Goal: Transaction & Acquisition: Purchase product/service

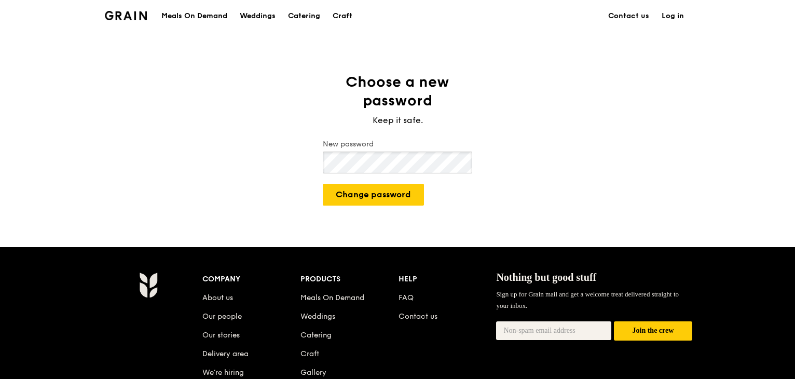
click at [323, 184] on button "Change password" at bounding box center [373, 195] width 101 height 22
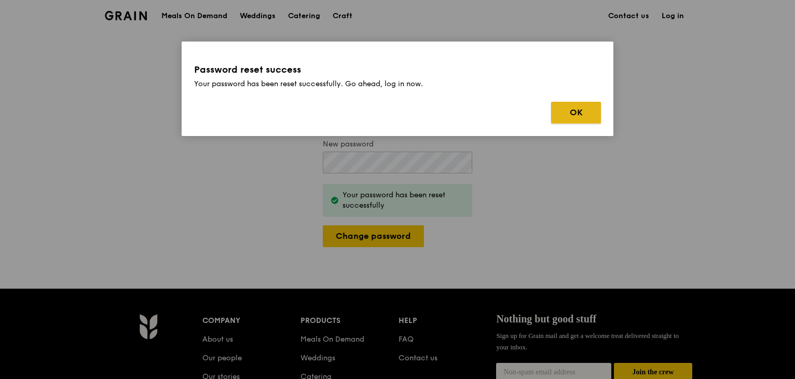
click at [579, 115] on button "OK" at bounding box center [576, 113] width 50 height 22
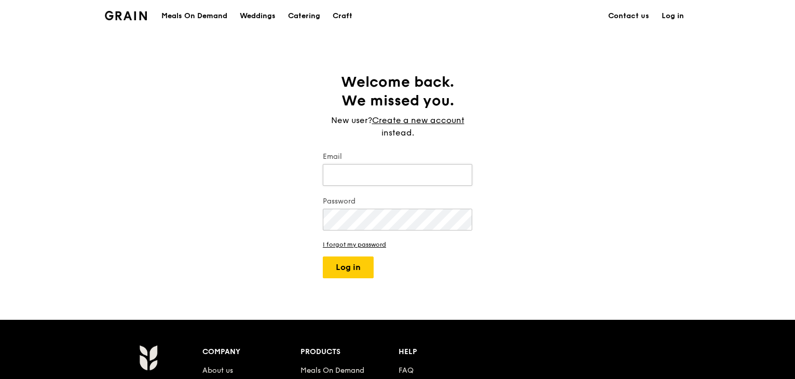
click at [374, 176] on input "Email" at bounding box center [397, 175] width 149 height 22
type input "[EMAIL_ADDRESS][DOMAIN_NAME]"
click at [323, 256] on button "Log in" at bounding box center [348, 267] width 51 height 22
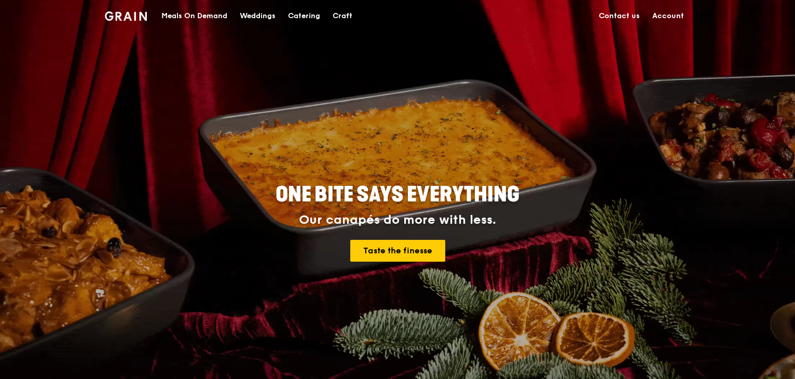
click at [173, 17] on div "Meals On Demand" at bounding box center [194, 16] width 66 height 31
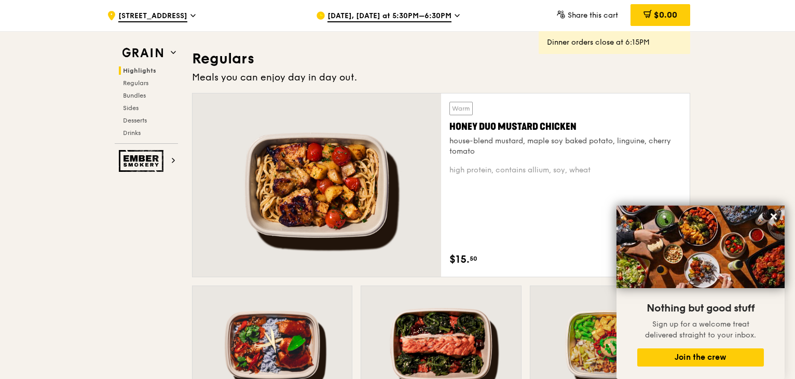
scroll to position [779, 0]
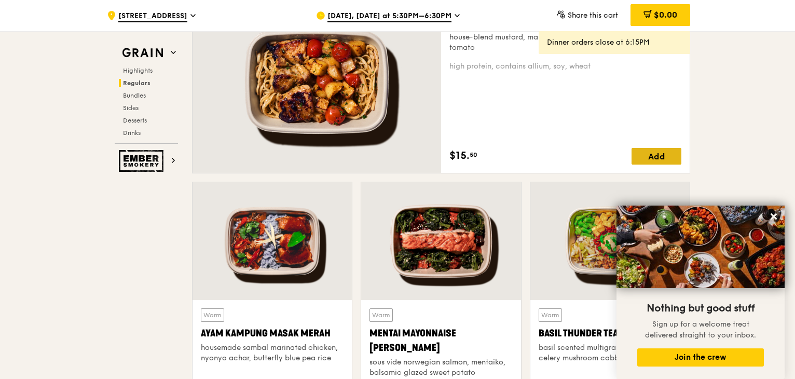
click at [656, 158] on div "Add" at bounding box center [657, 156] width 50 height 17
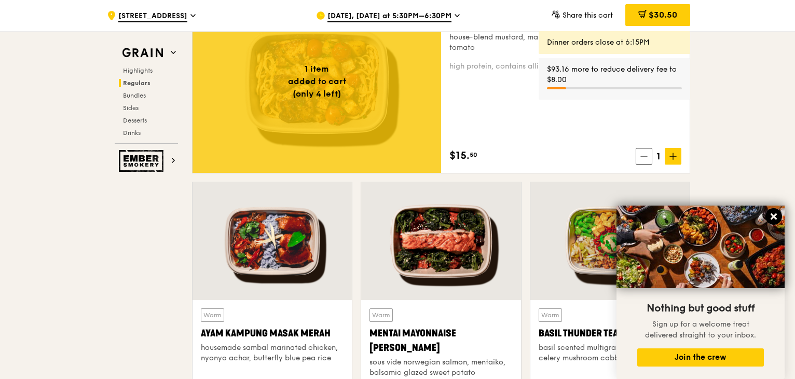
click at [774, 216] on icon at bounding box center [774, 216] width 6 height 6
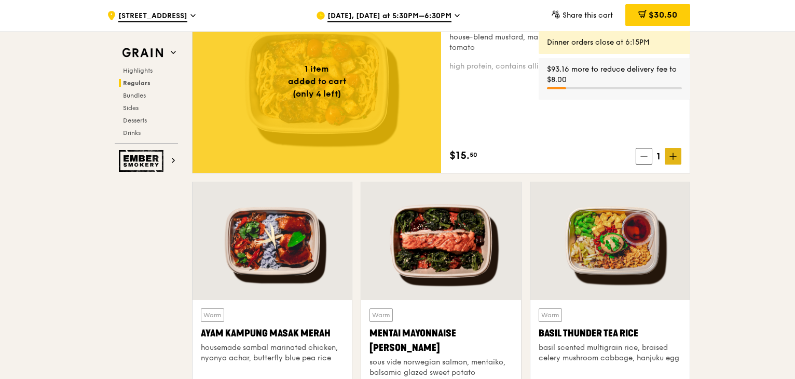
click at [676, 161] on span at bounding box center [673, 156] width 17 height 17
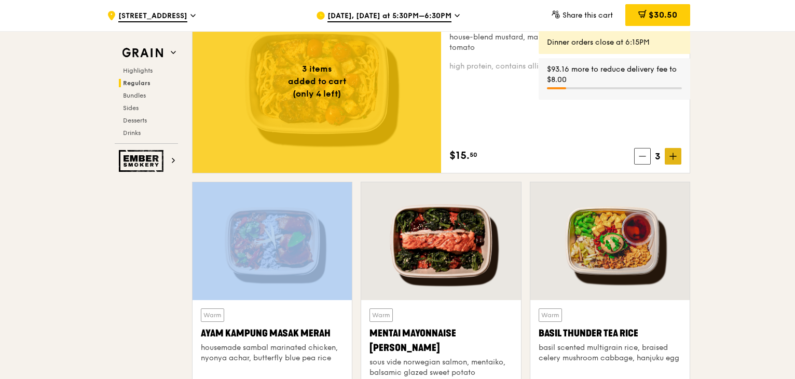
click at [676, 161] on span at bounding box center [673, 156] width 17 height 17
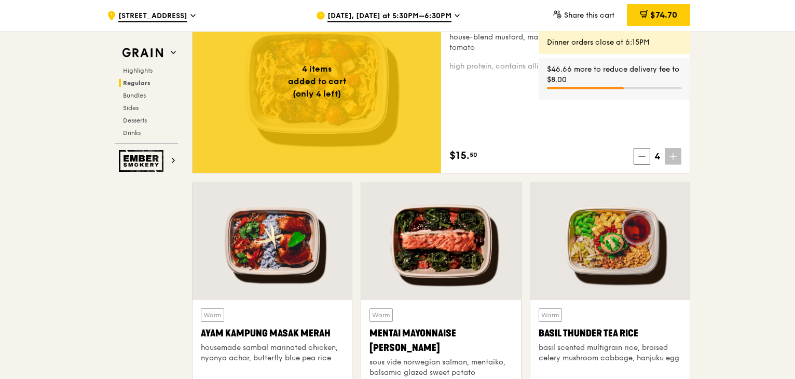
click at [676, 161] on span at bounding box center [673, 156] width 17 height 17
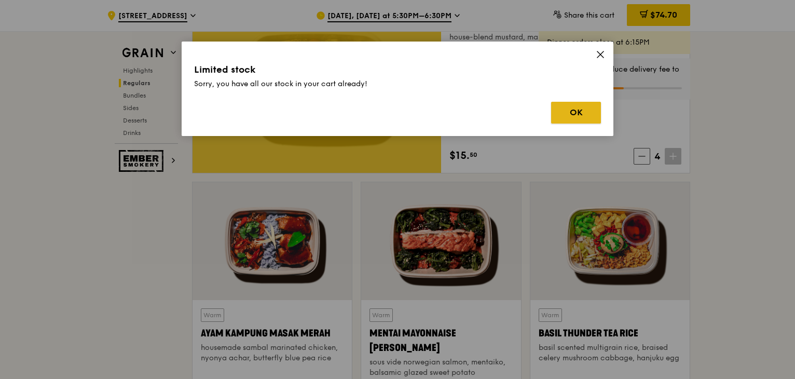
click at [589, 113] on button "OK" at bounding box center [576, 113] width 50 height 22
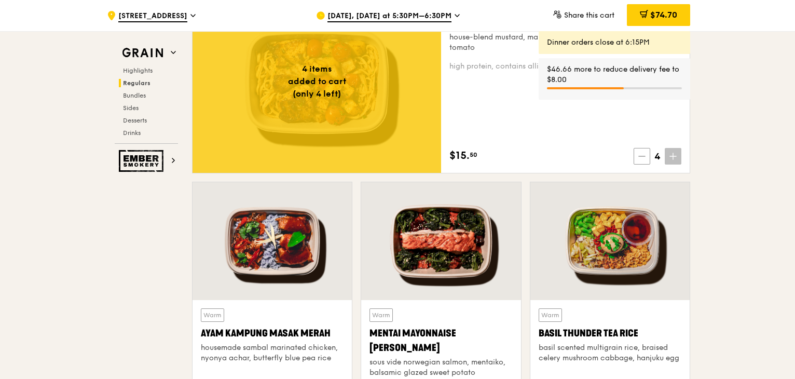
click at [640, 155] on icon at bounding box center [641, 156] width 7 height 7
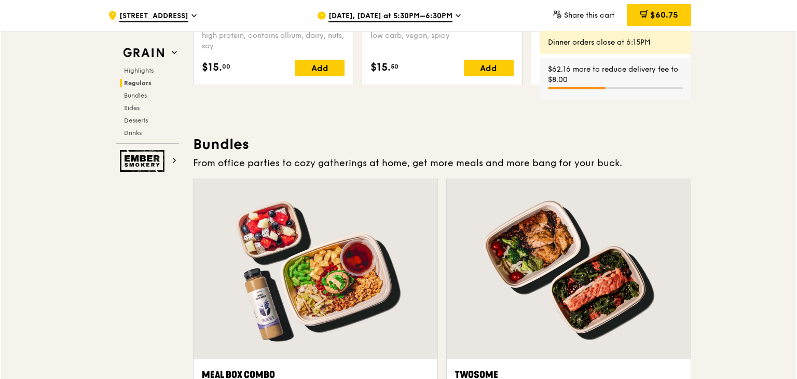
scroll to position [1505, 0]
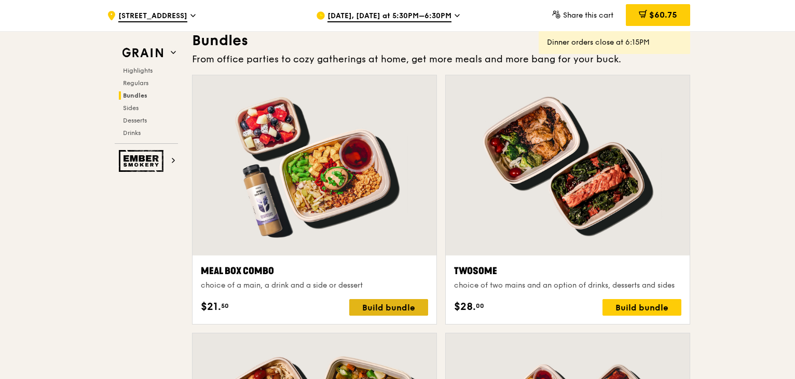
click at [374, 306] on div "Build bundle" at bounding box center [388, 307] width 79 height 17
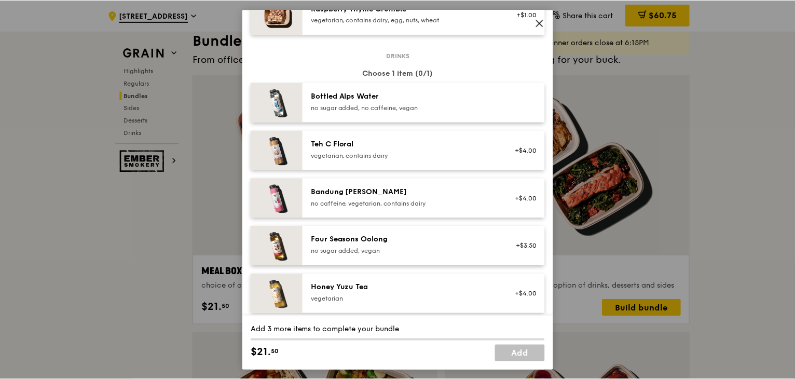
scroll to position [1287, 0]
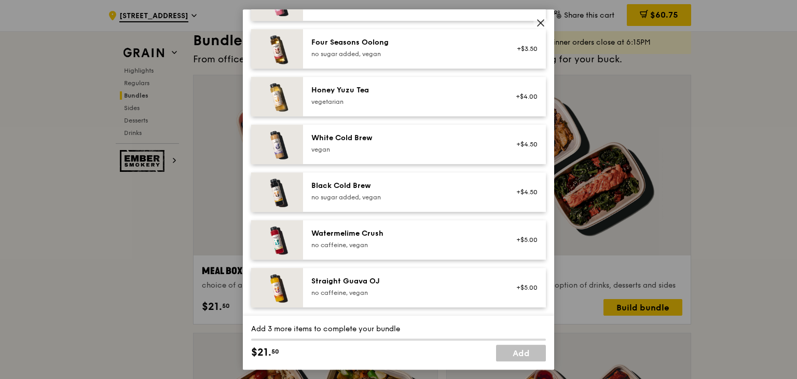
click at [540, 25] on icon at bounding box center [540, 22] width 9 height 9
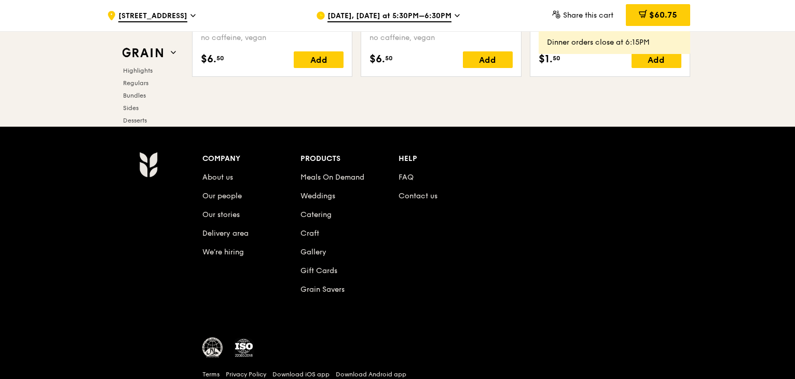
scroll to position [4381, 0]
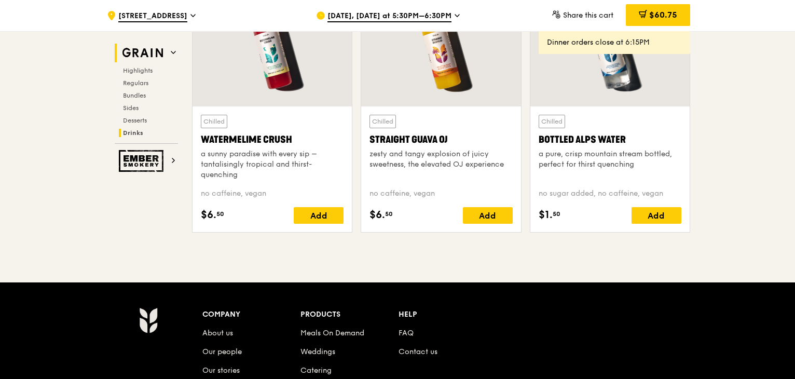
click at [168, 52] on h2 "Grain" at bounding box center [146, 53] width 63 height 19
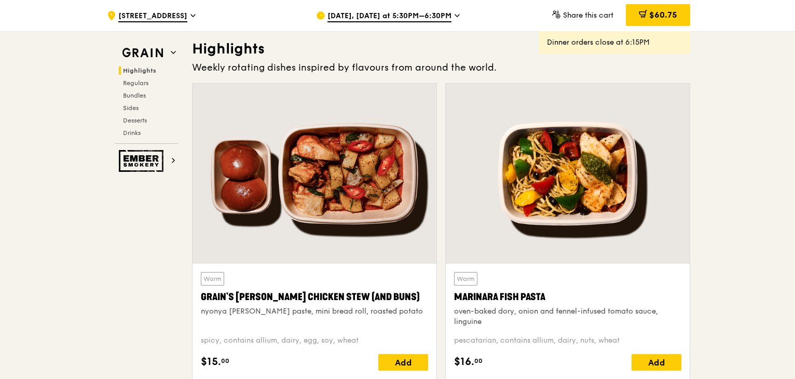
scroll to position [293, 0]
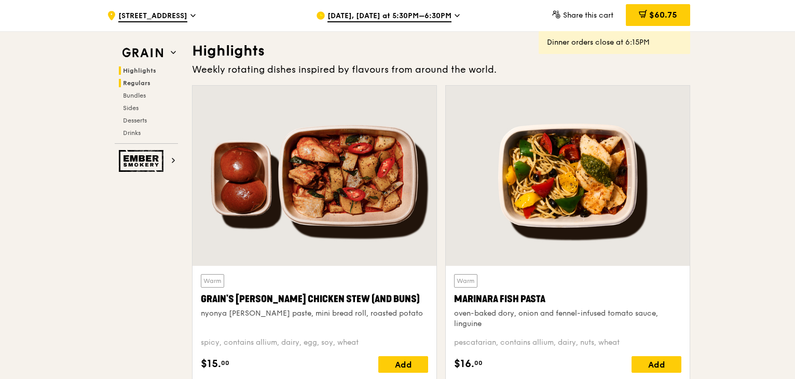
click at [145, 79] on span "Regulars" at bounding box center [137, 82] width 28 height 7
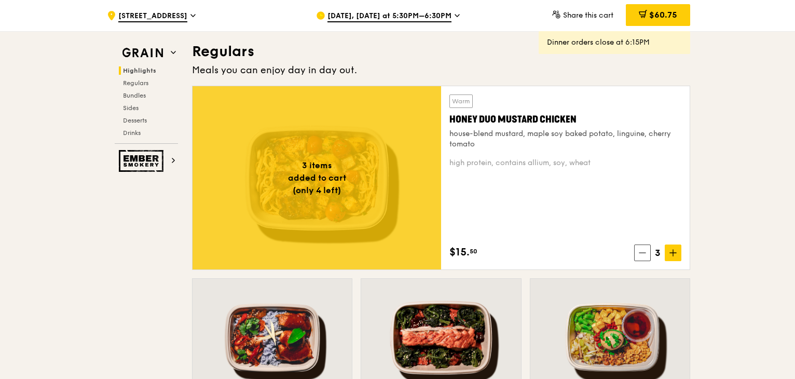
scroll to position [683, 0]
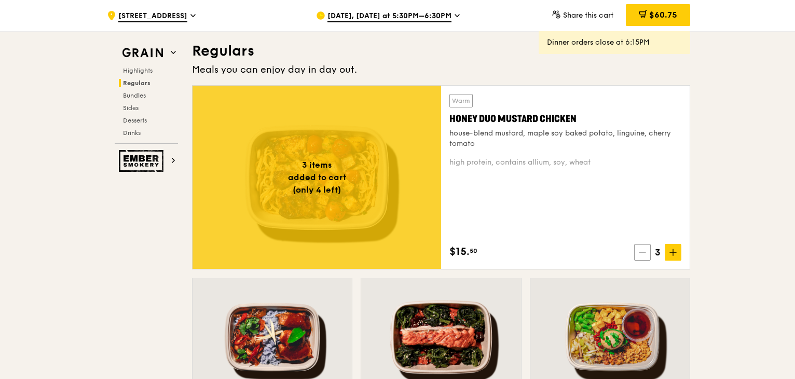
click at [639, 251] on span at bounding box center [642, 252] width 17 height 17
